Goal: Task Accomplishment & Management: Manage account settings

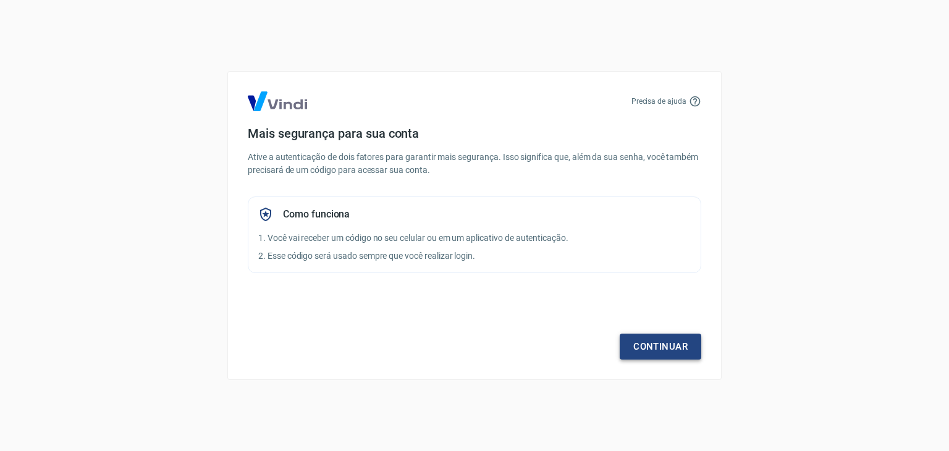
click at [646, 342] on link "Continuar" at bounding box center [660, 347] width 82 height 26
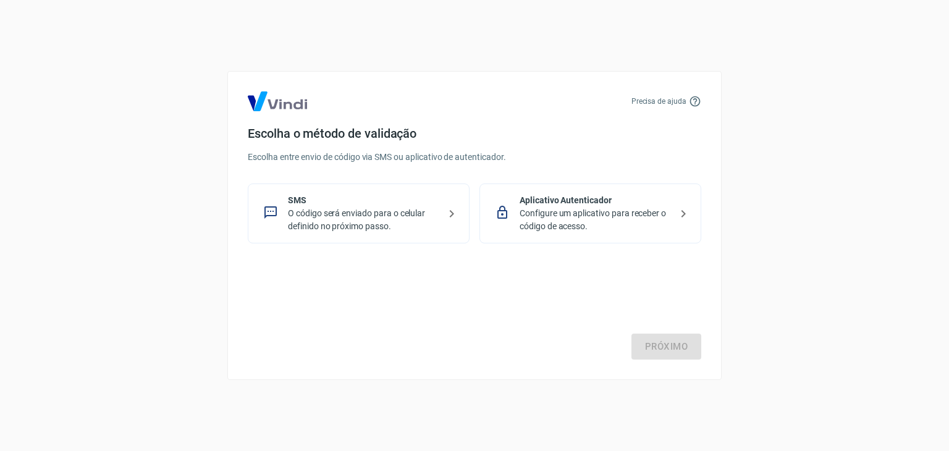
click at [415, 208] on p "O código será enviado para o celular definido no próximo passo." at bounding box center [363, 220] width 151 height 26
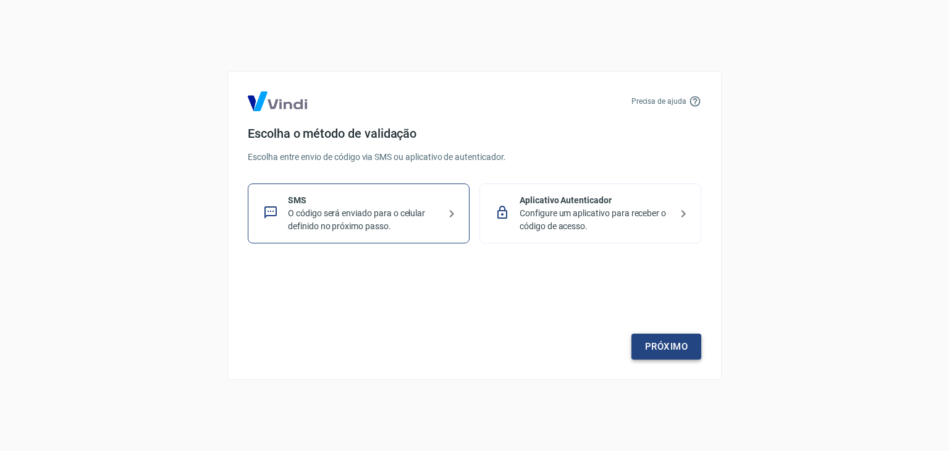
click at [657, 346] on link "Próximo" at bounding box center [666, 347] width 70 height 26
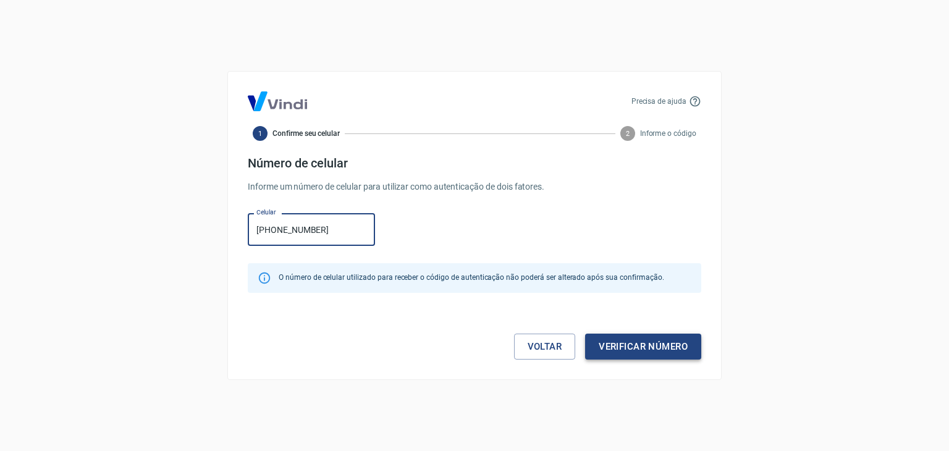
type input "(61) 98220-1351"
click at [659, 353] on button "Verificar número" at bounding box center [643, 347] width 116 height 26
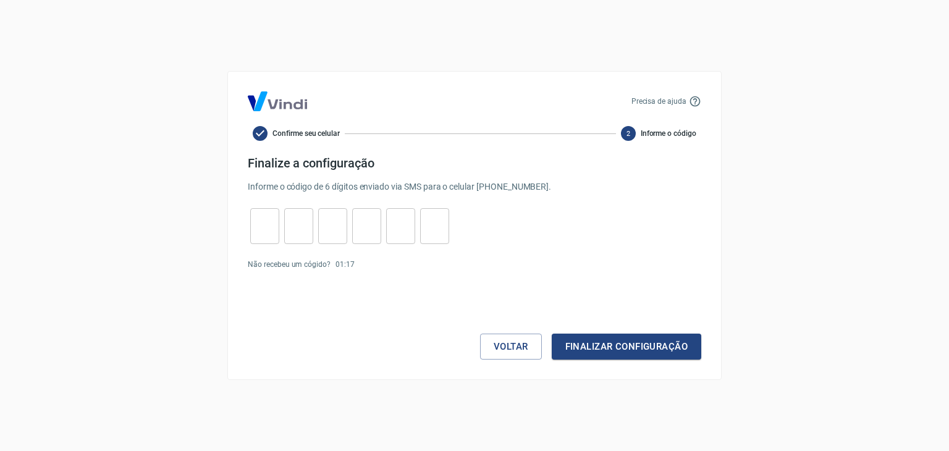
click at [261, 224] on input "tel" at bounding box center [264, 226] width 29 height 27
type input "6"
type input "7"
type input "3"
type input "6"
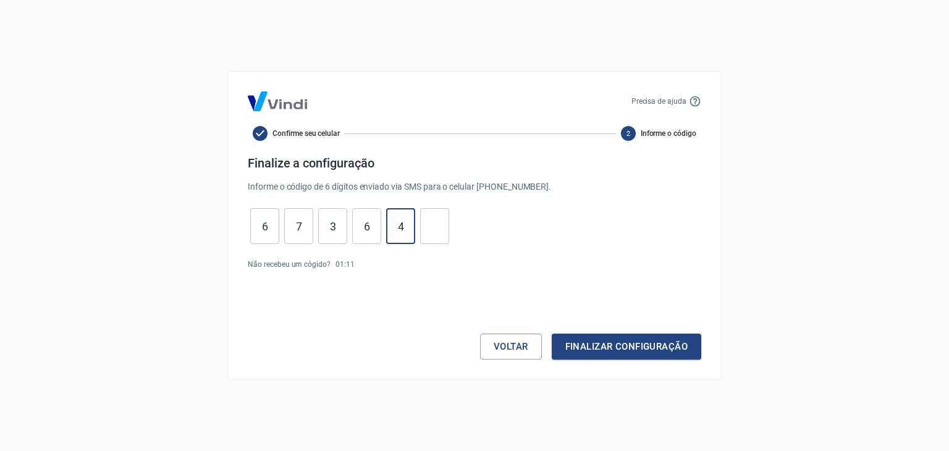
type input "4"
type input "8"
click at [660, 355] on button "Finalizar configuração" at bounding box center [626, 347] width 149 height 26
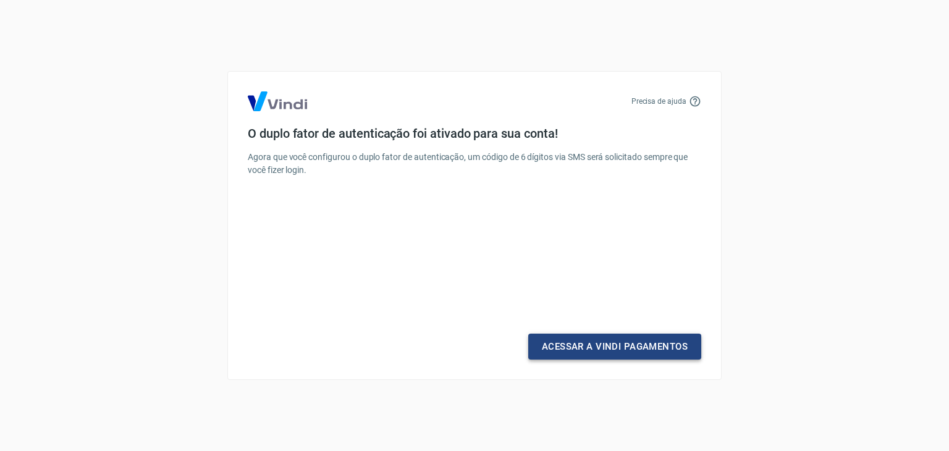
click at [647, 351] on link "Acessar a Vindi Pagamentos" at bounding box center [614, 347] width 173 height 26
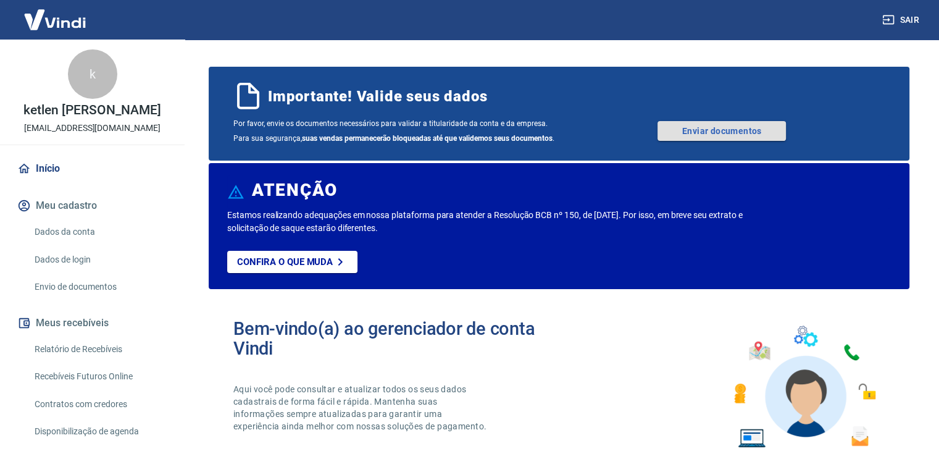
click at [678, 126] on link "Enviar documentos" at bounding box center [722, 131] width 128 height 20
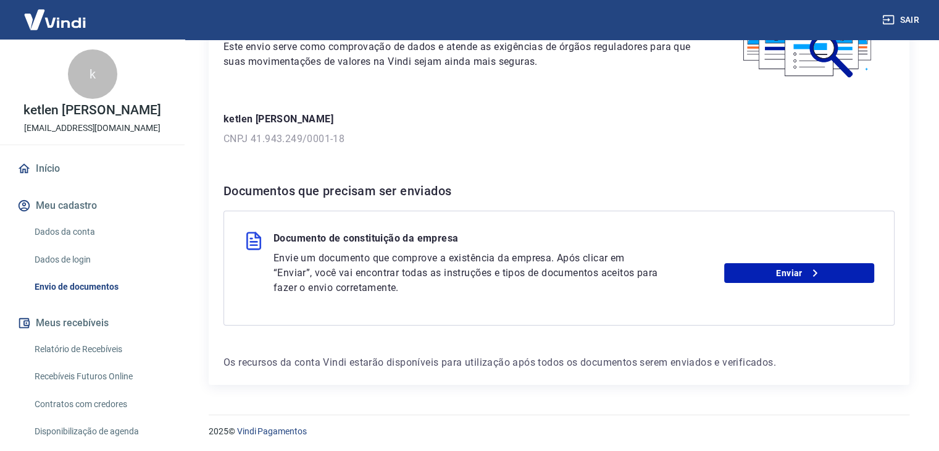
scroll to position [120, 0]
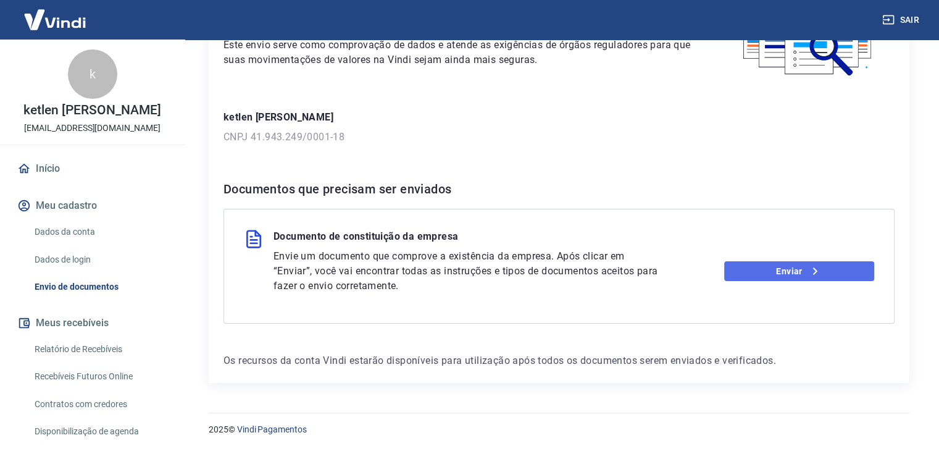
drag, startPoint x: 802, startPoint y: 265, endPoint x: 791, endPoint y: 263, distance: 11.3
click at [802, 265] on link "Enviar" at bounding box center [799, 271] width 150 height 20
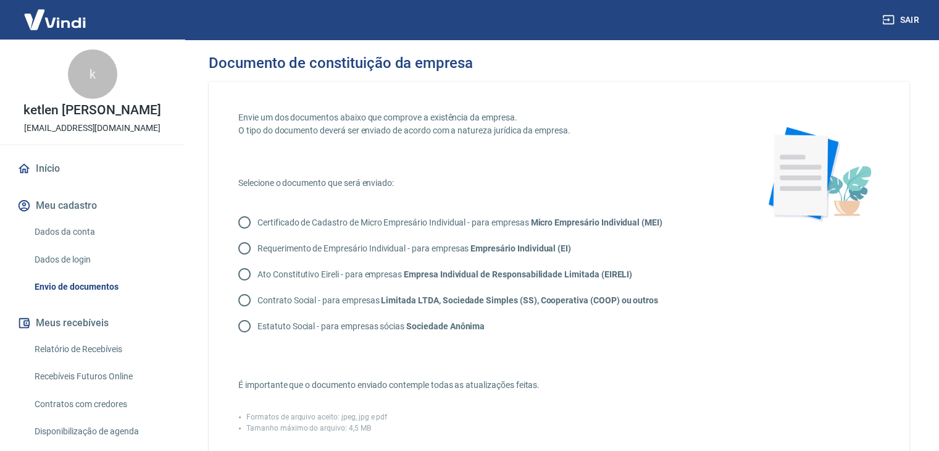
click at [242, 223] on input "Certificado de Cadastro de Micro Empresário Individual - para empresas Micro Em…" at bounding box center [245, 222] width 26 height 26
radio input "true"
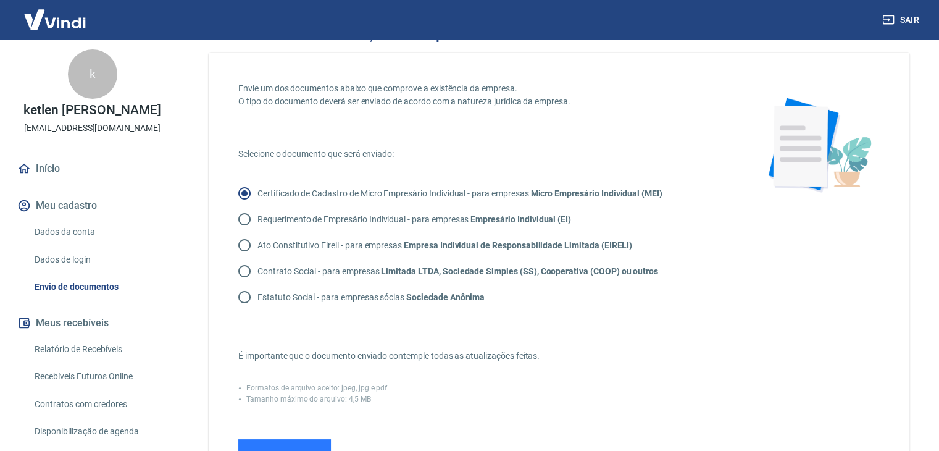
scroll to position [247, 0]
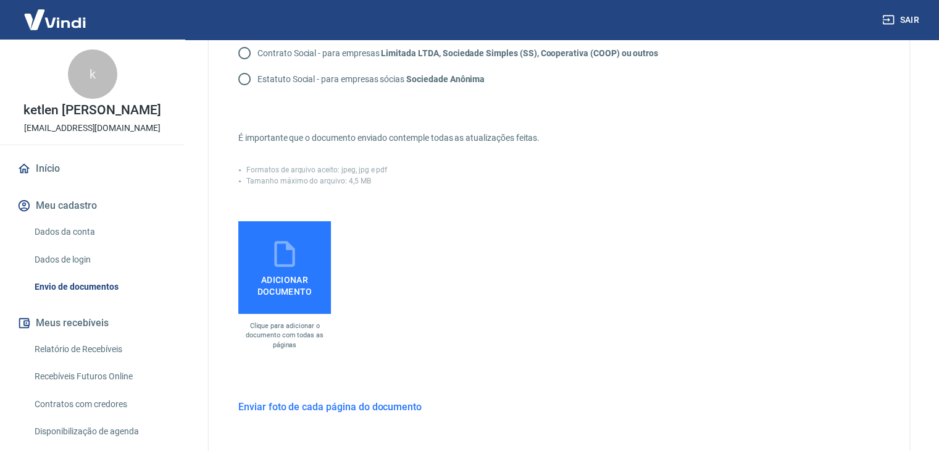
click at [280, 277] on span "Adicionar documento" at bounding box center [284, 283] width 83 height 28
click at [0, 0] on input "Adicionar documento" at bounding box center [0, 0] width 0 height 0
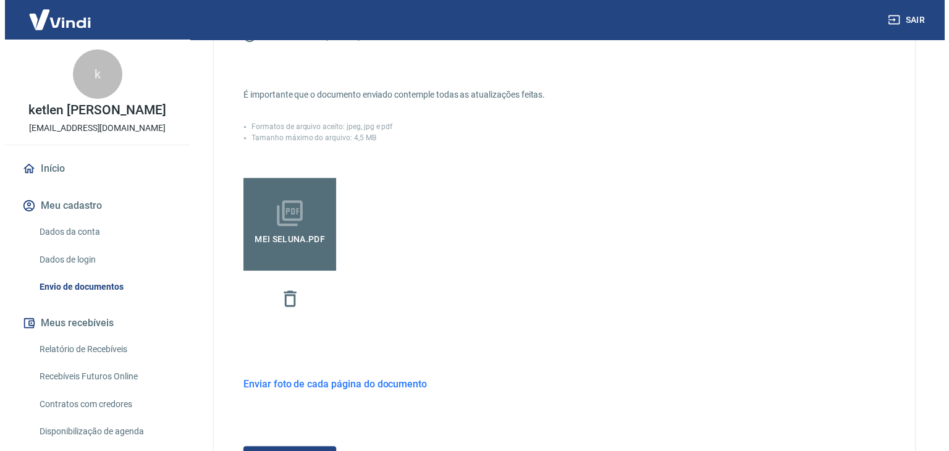
scroll to position [405, 0]
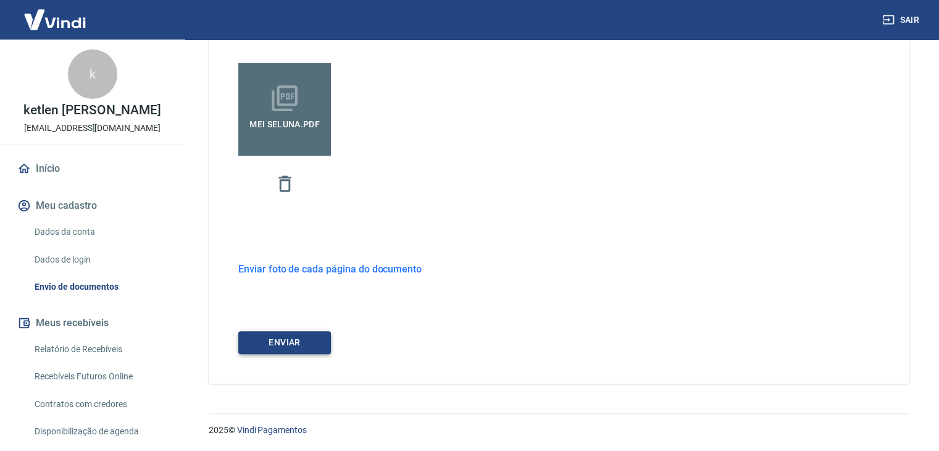
click at [314, 344] on button "ENVIAR" at bounding box center [284, 342] width 93 height 23
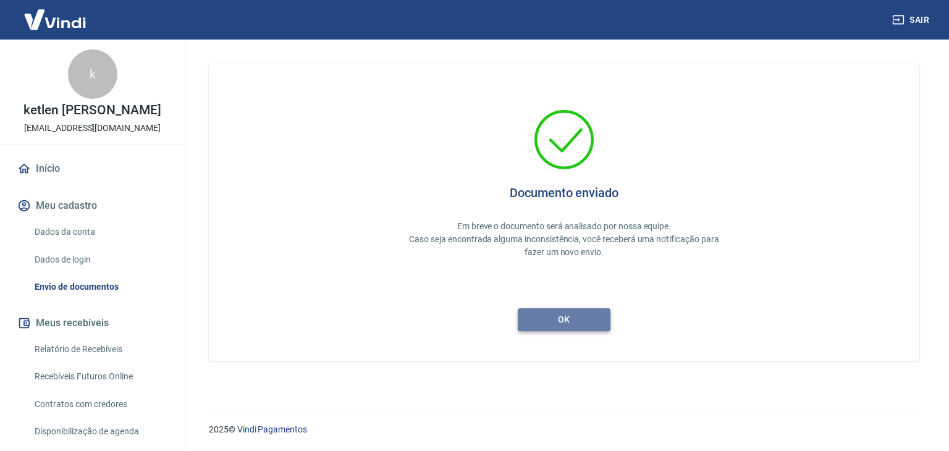
click at [555, 320] on button "ok" at bounding box center [564, 319] width 93 height 23
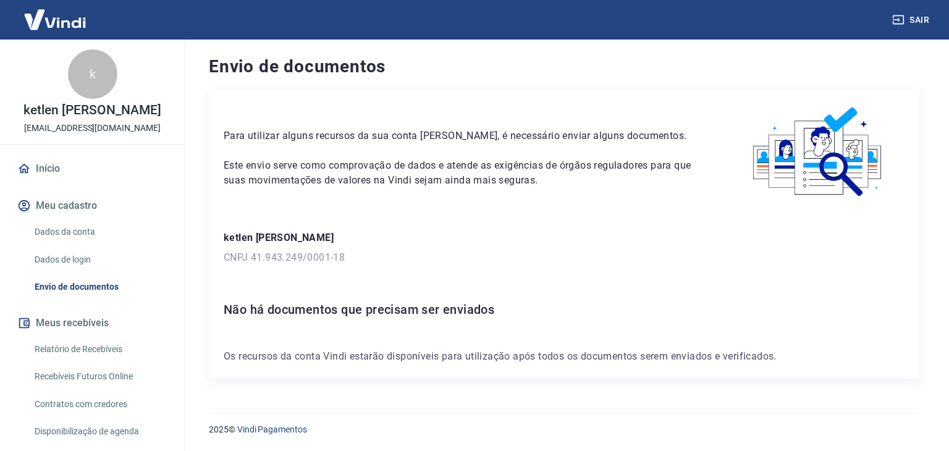
click at [74, 178] on link "Início" at bounding box center [92, 168] width 155 height 27
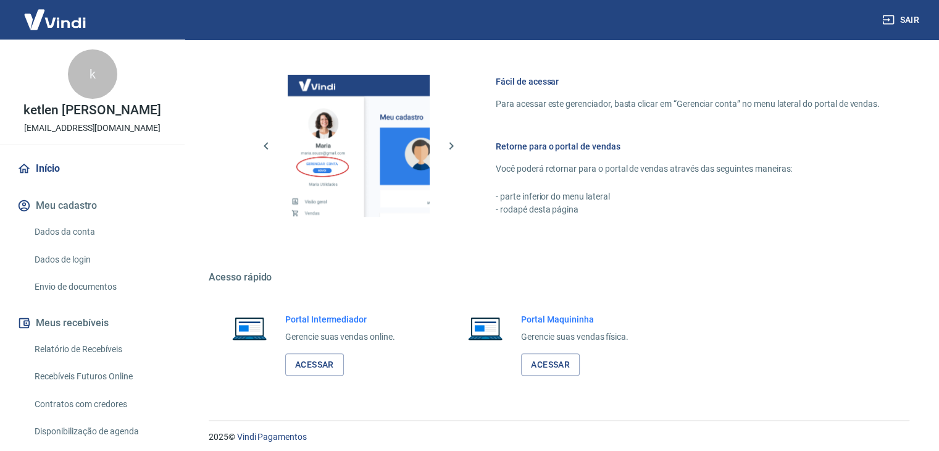
scroll to position [652, 0]
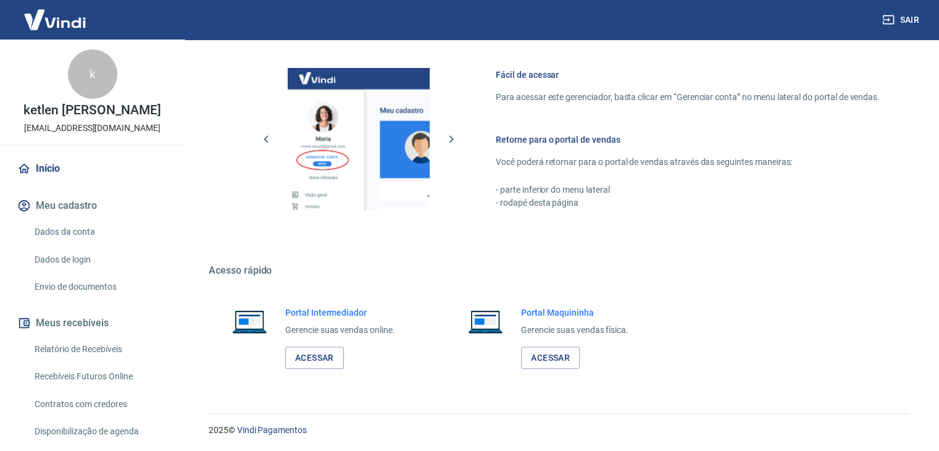
click at [100, 245] on link "Dados da conta" at bounding box center [100, 231] width 140 height 25
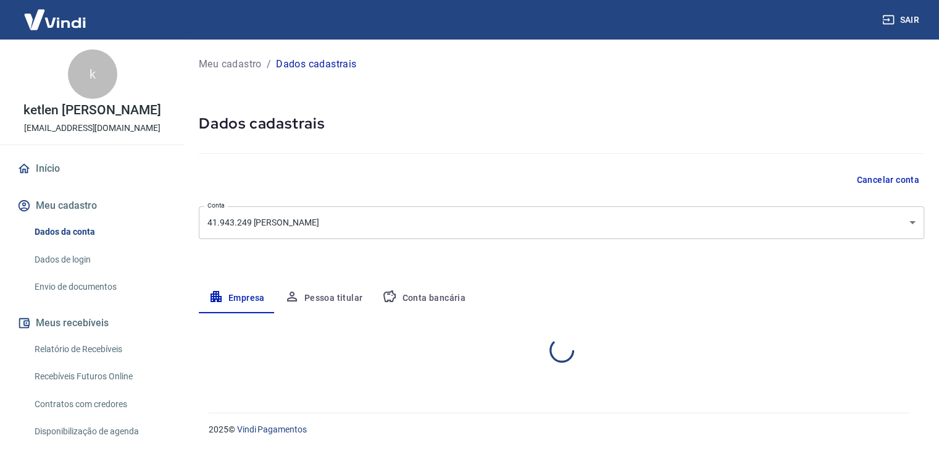
select select "DF"
select select "business"
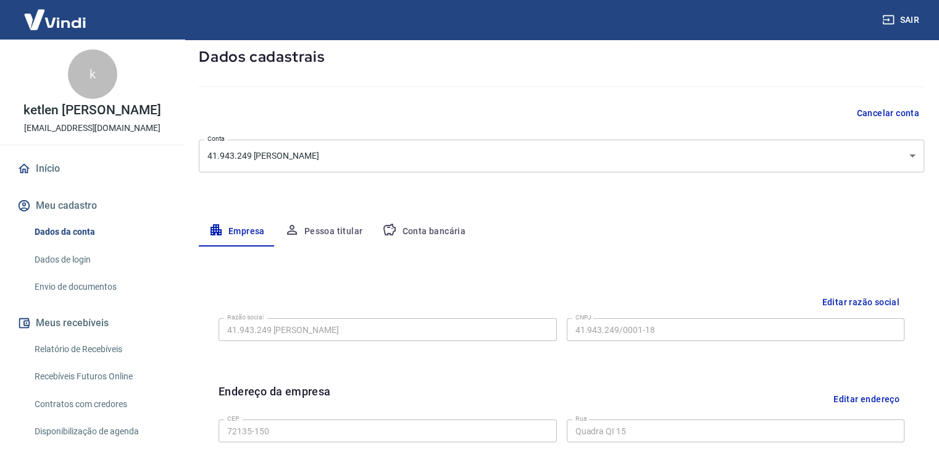
scroll to position [124, 0]
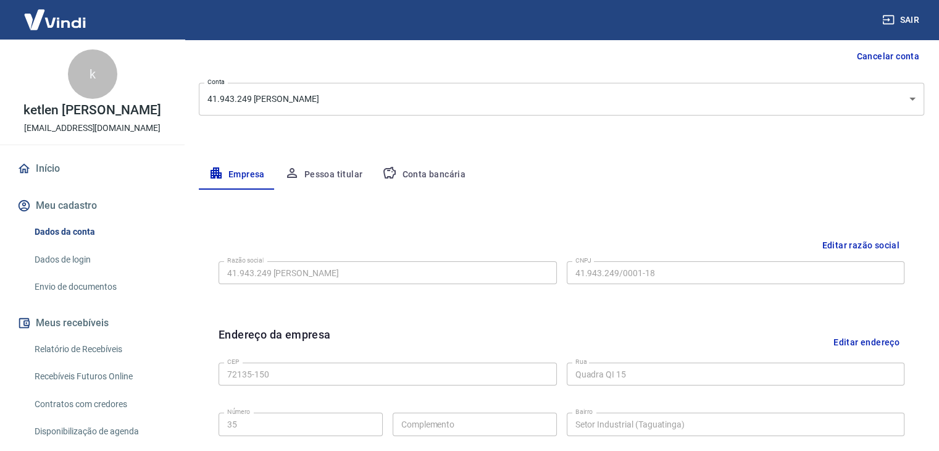
click at [78, 272] on link "Dados de login" at bounding box center [100, 259] width 140 height 25
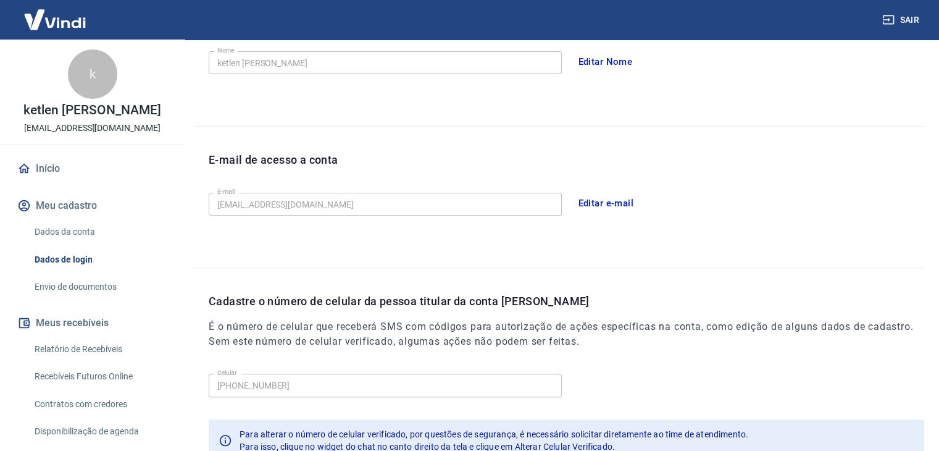
click at [582, 206] on button "Editar e-mail" at bounding box center [606, 203] width 69 height 26
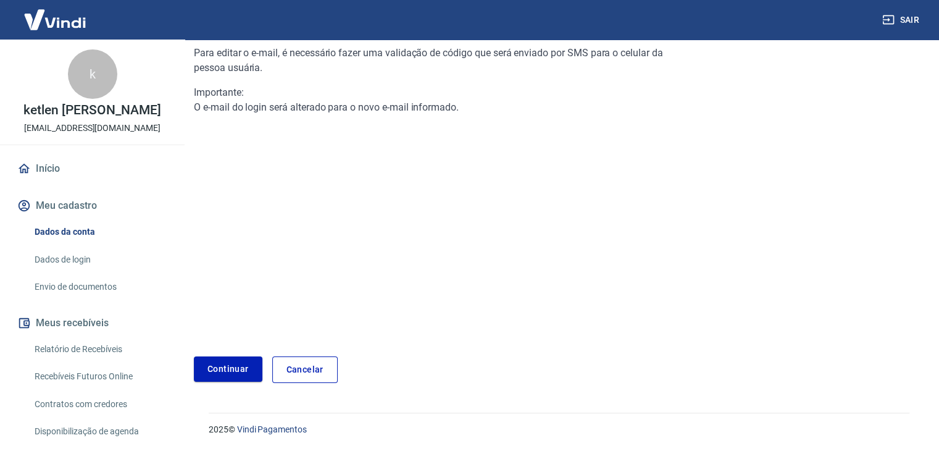
scroll to position [130, 0]
click at [222, 367] on link "Continuar" at bounding box center [228, 369] width 69 height 25
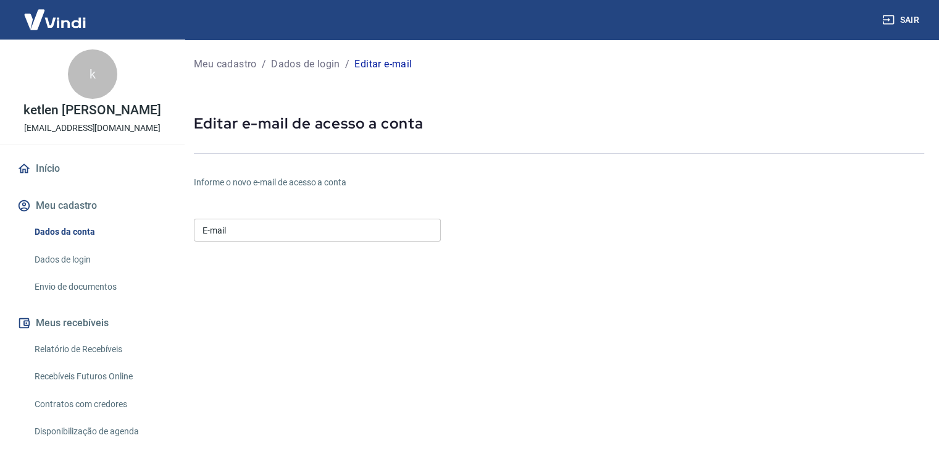
click at [229, 233] on input "E-mail" at bounding box center [317, 230] width 247 height 23
type input "useseluna@gmail.com"
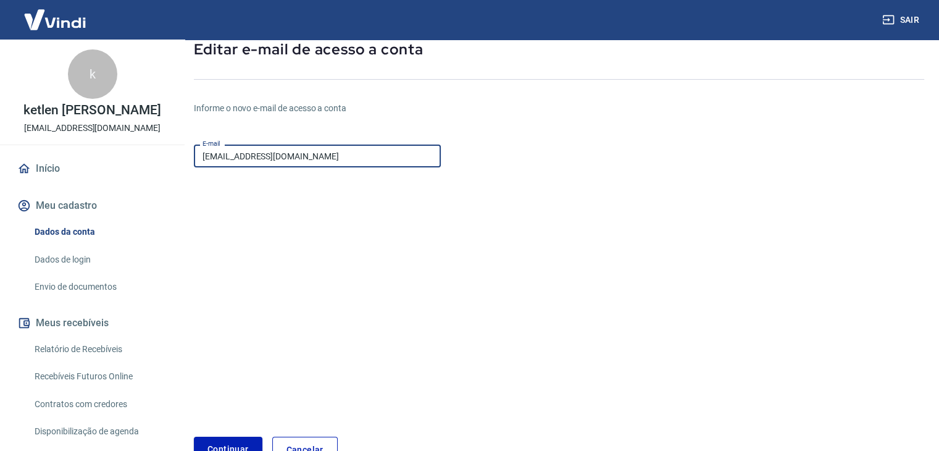
scroll to position [154, 0]
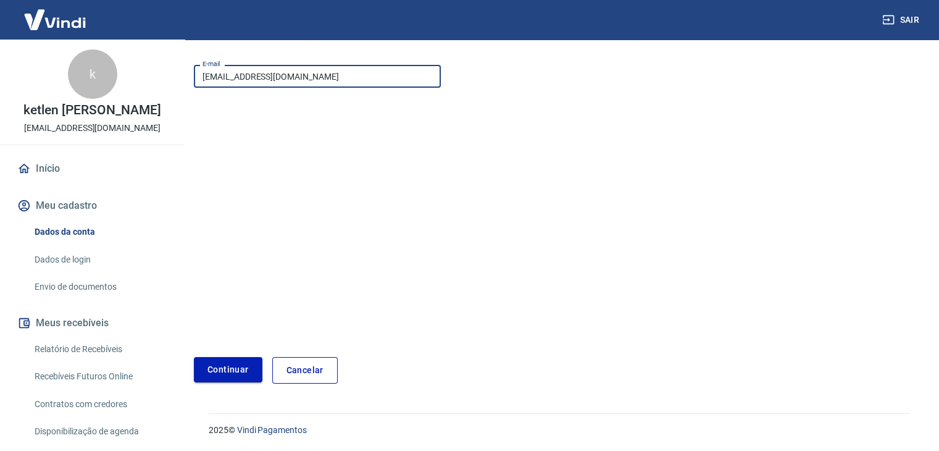
click at [212, 372] on button "Continuar" at bounding box center [228, 369] width 69 height 25
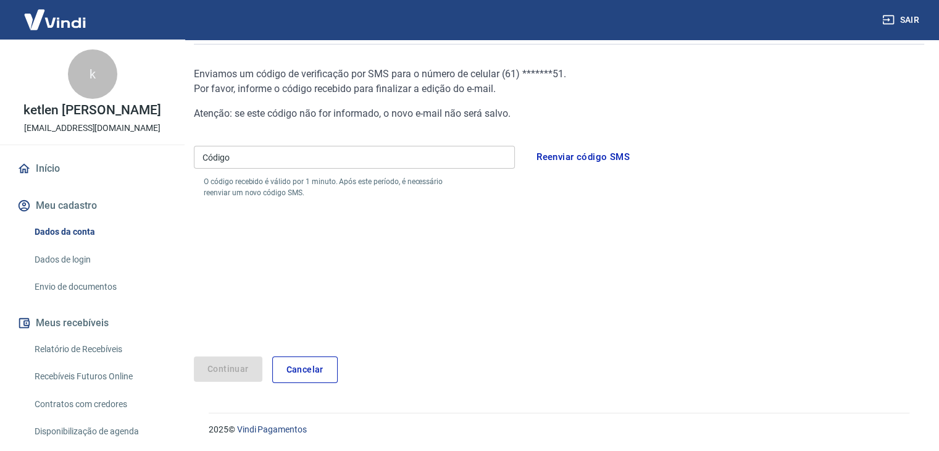
scroll to position [109, 0]
click at [353, 159] on input "Código" at bounding box center [354, 157] width 321 height 23
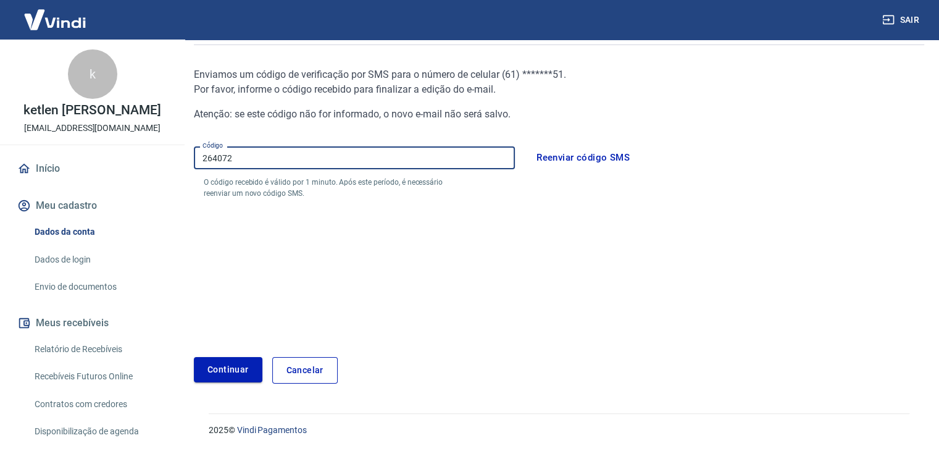
type input "264072"
click at [209, 379] on button "Continuar" at bounding box center [228, 369] width 69 height 25
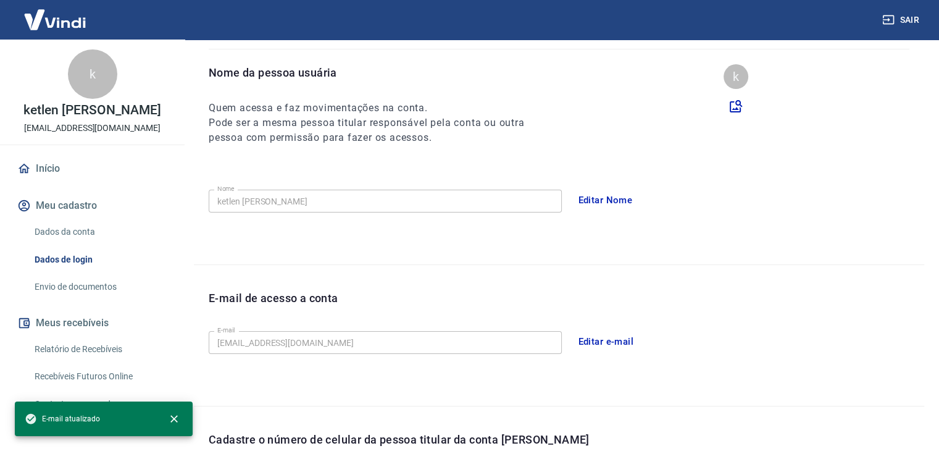
scroll to position [339, 0]
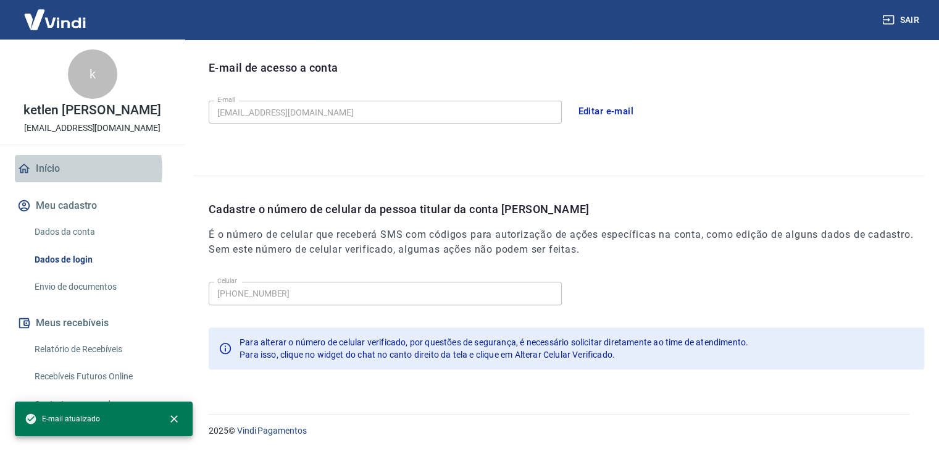
click at [77, 182] on link "Início" at bounding box center [92, 168] width 155 height 27
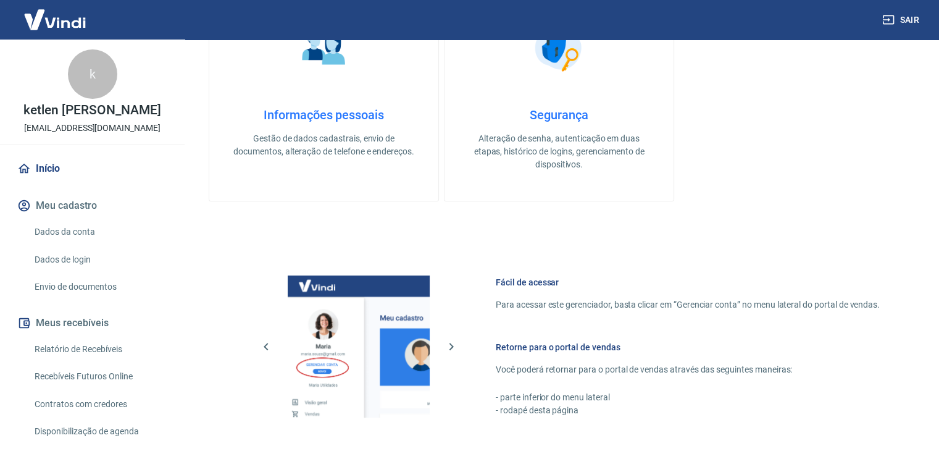
scroll to position [343, 0]
